Goal: Information Seeking & Learning: Check status

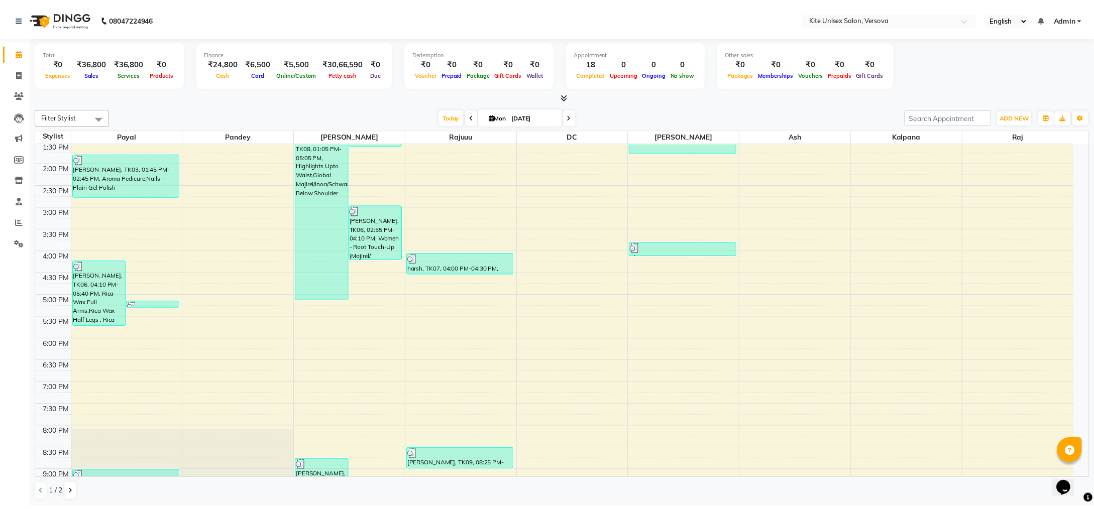
scroll to position [285, 0]
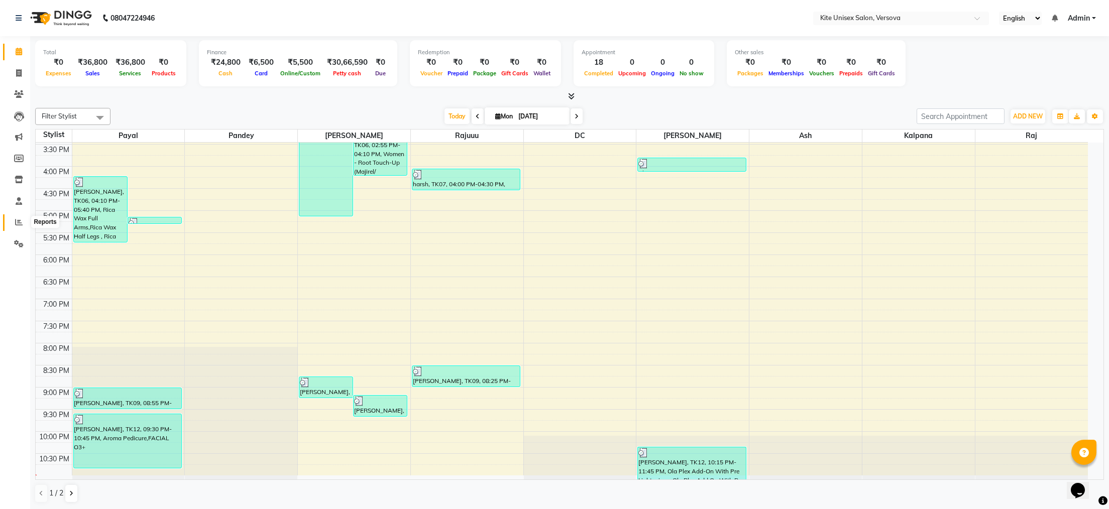
click at [16, 219] on icon at bounding box center [19, 222] width 8 height 8
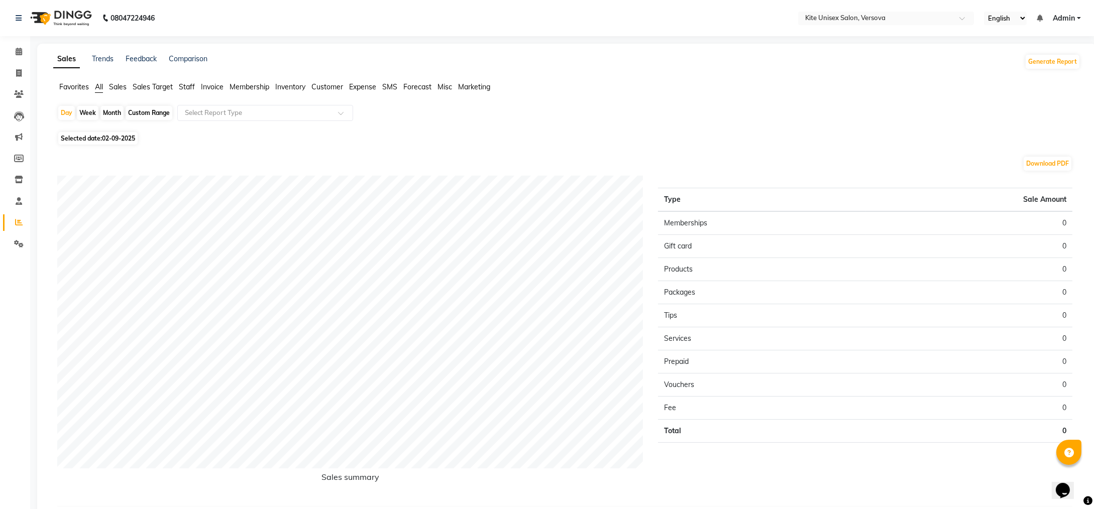
click at [115, 111] on div "Month" at bounding box center [111, 113] width 23 height 14
select select "9"
select select "2025"
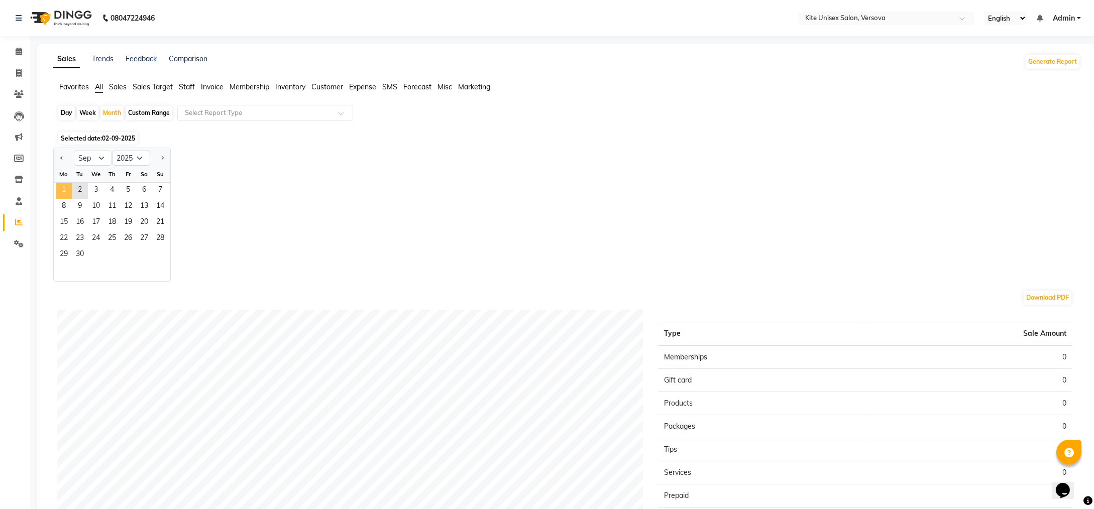
click at [63, 189] on span "1" at bounding box center [64, 191] width 16 height 16
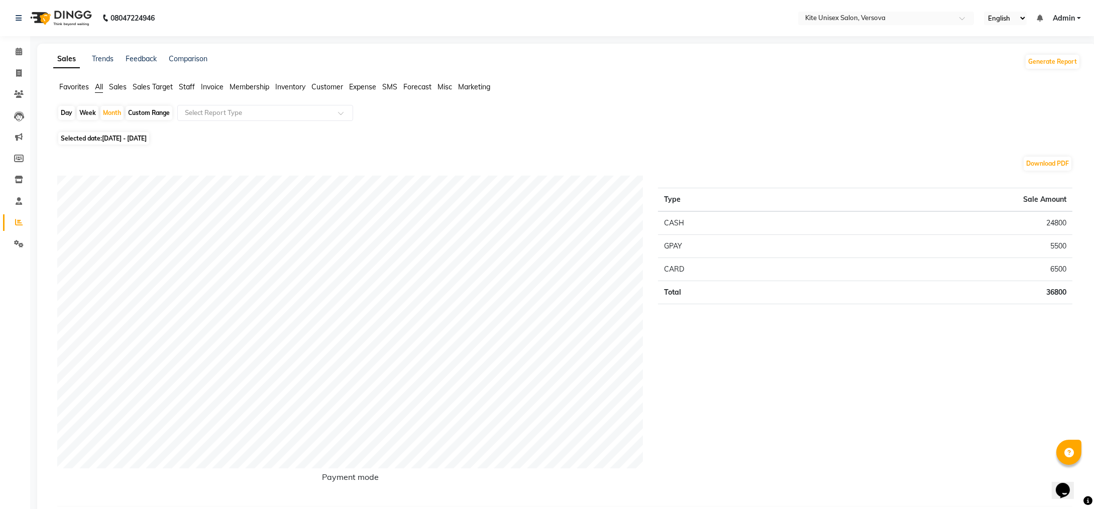
click at [187, 88] on span "Staff" at bounding box center [187, 86] width 16 height 9
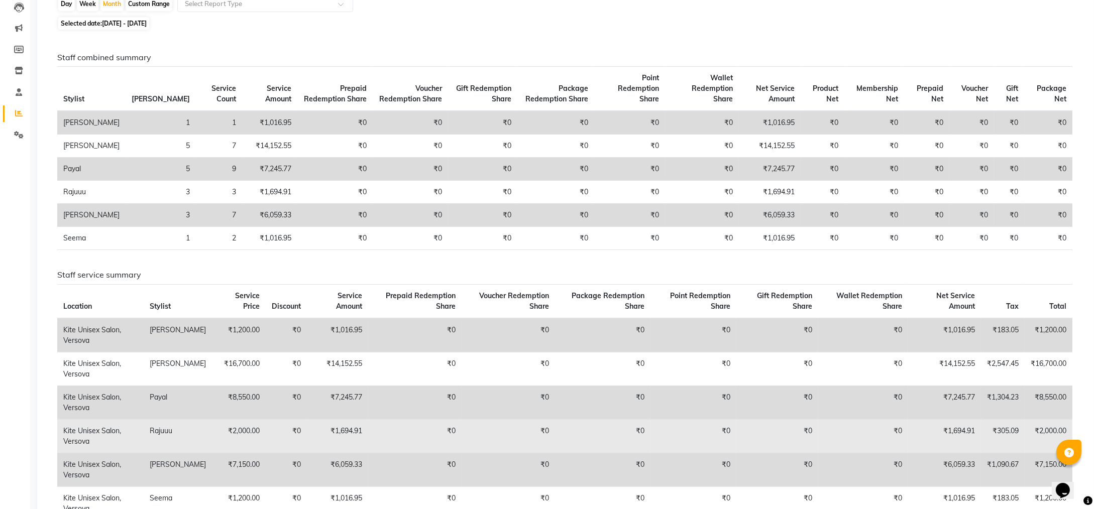
scroll to position [222, 0]
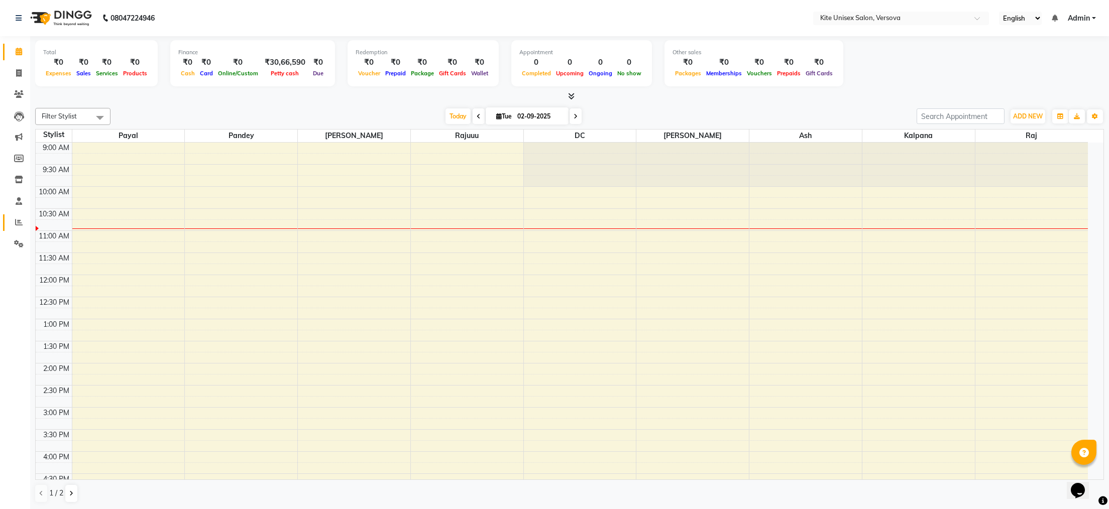
click at [17, 215] on link "Reports" at bounding box center [15, 222] width 24 height 17
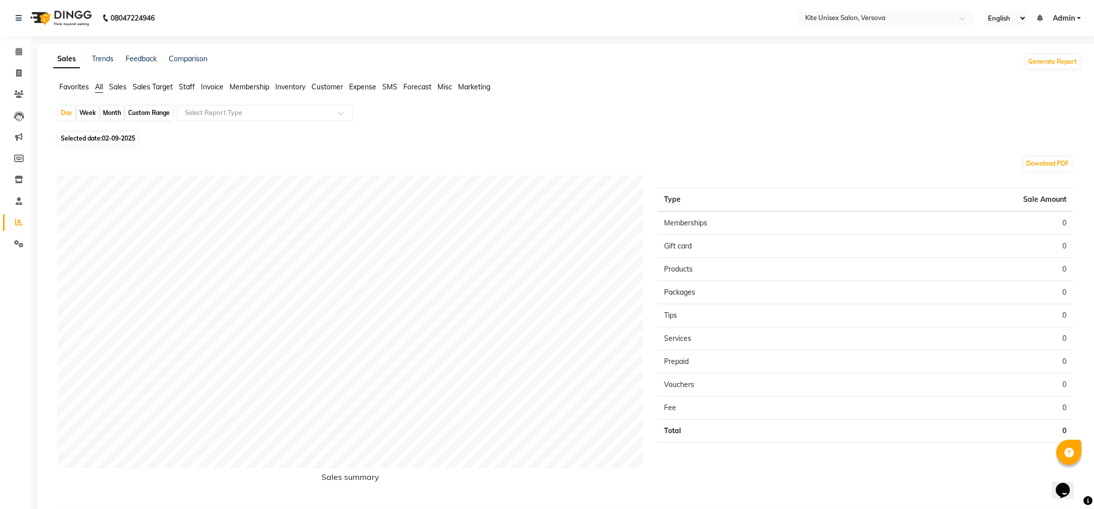
click at [111, 110] on div "Month" at bounding box center [111, 113] width 23 height 14
select select "9"
select select "2025"
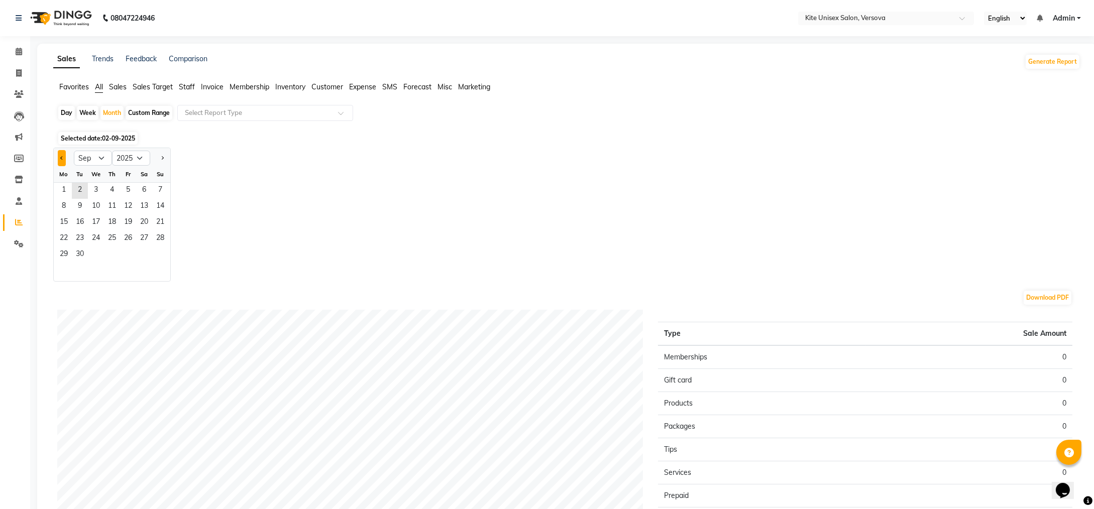
click at [59, 155] on button "Previous month" at bounding box center [62, 158] width 8 height 16
select select "8"
click at [132, 189] on span "1" at bounding box center [128, 191] width 16 height 16
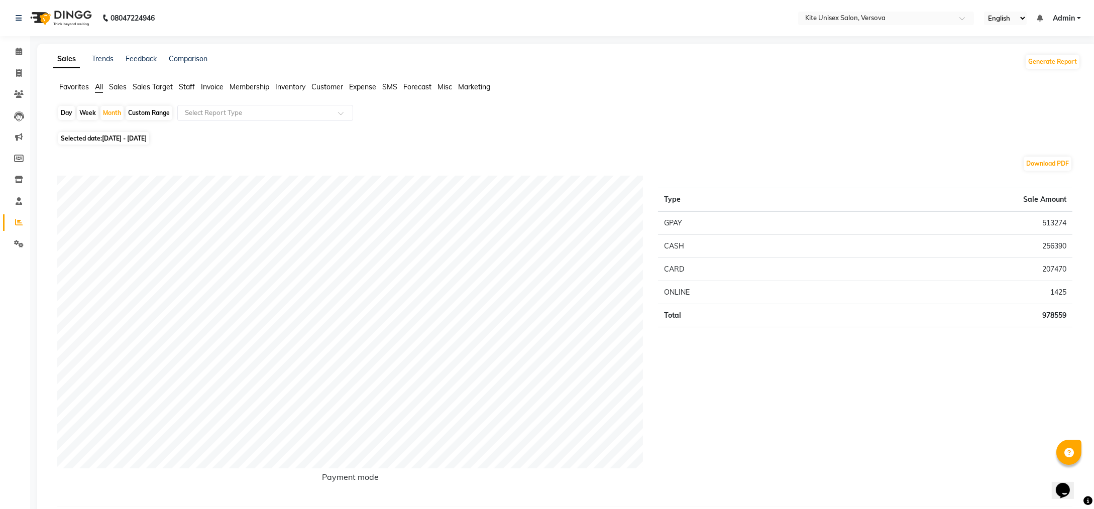
click at [191, 89] on span "Staff" at bounding box center [187, 86] width 16 height 9
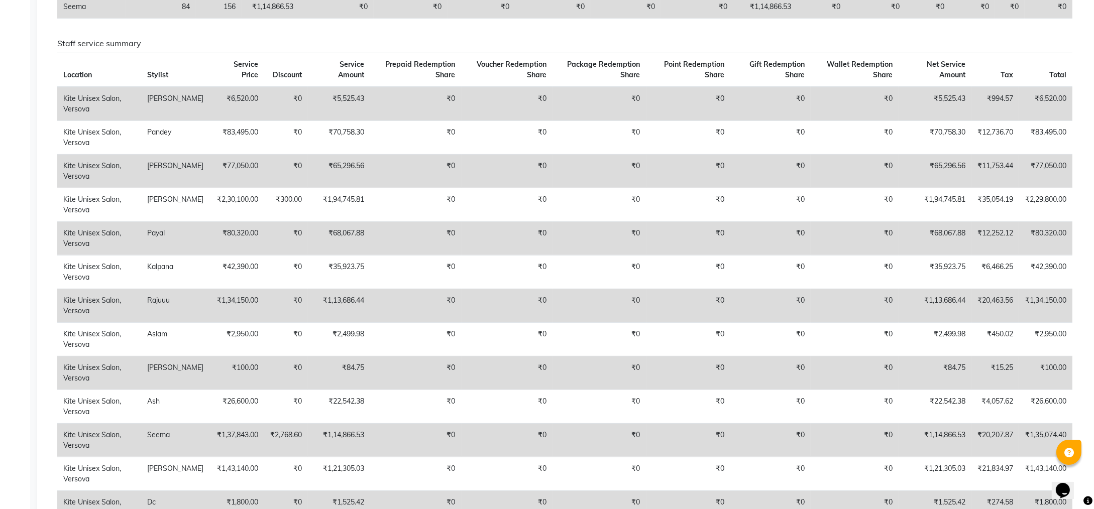
scroll to position [603, 0]
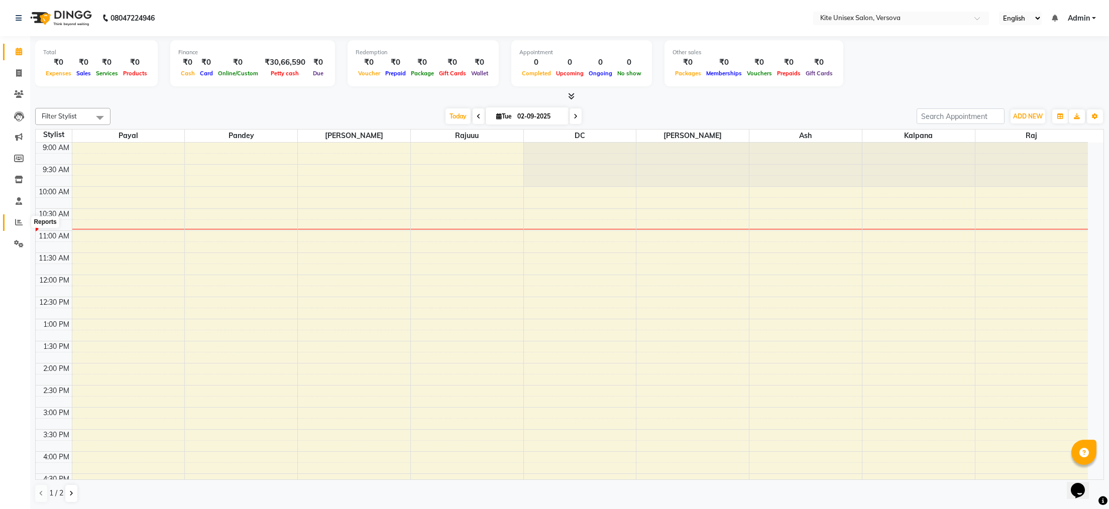
click at [15, 219] on icon at bounding box center [19, 222] width 8 height 8
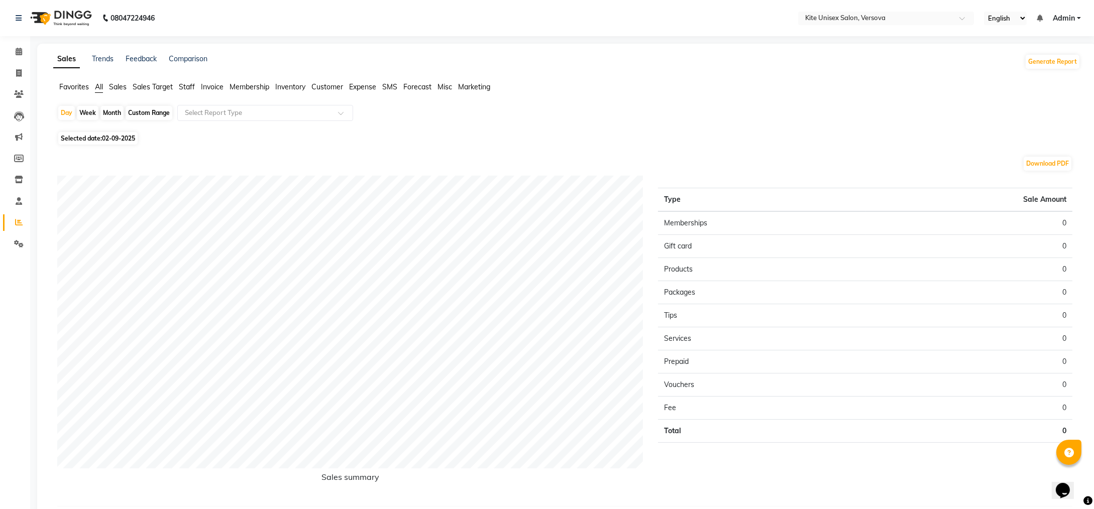
click at [109, 110] on div "Month" at bounding box center [111, 113] width 23 height 14
select select "9"
select select "2025"
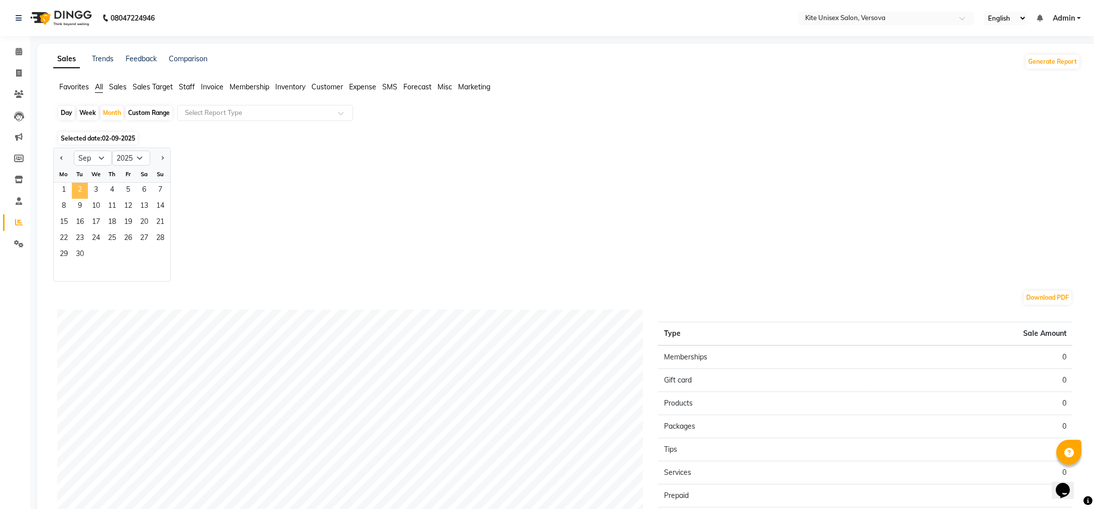
click at [78, 189] on span "2" at bounding box center [80, 191] width 16 height 16
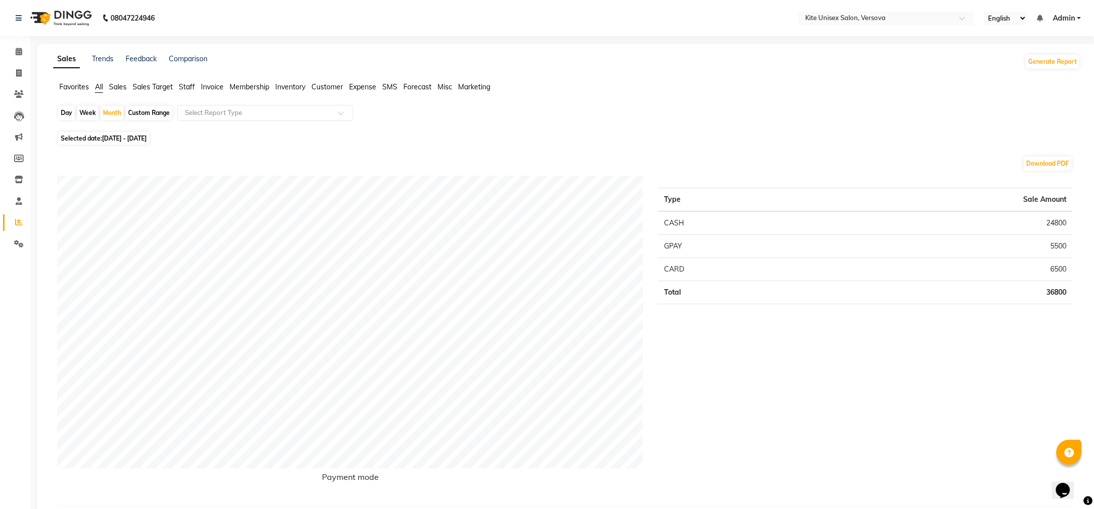
click at [183, 85] on span "Staff" at bounding box center [187, 86] width 16 height 9
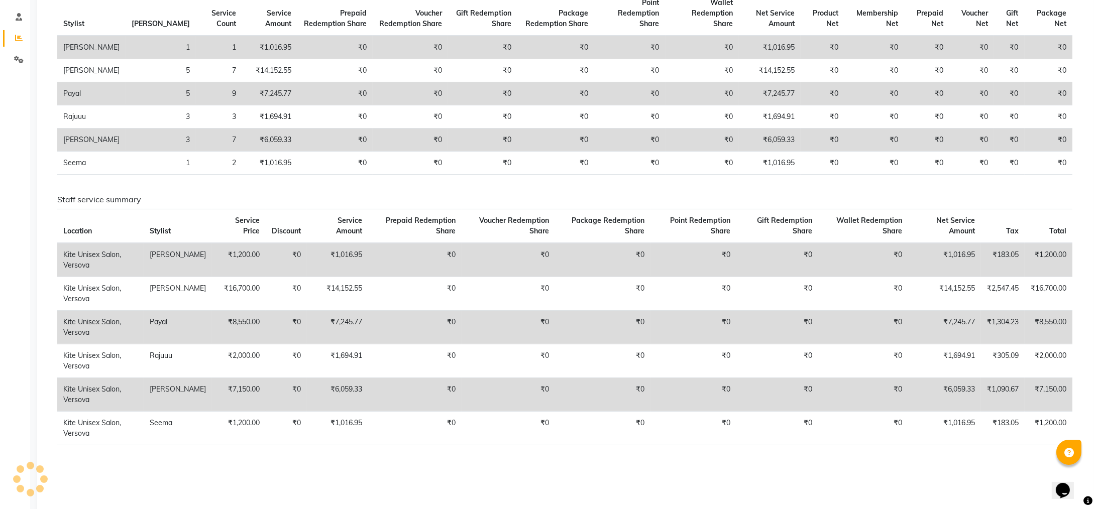
scroll to position [210, 0]
